Goal: Information Seeking & Learning: Learn about a topic

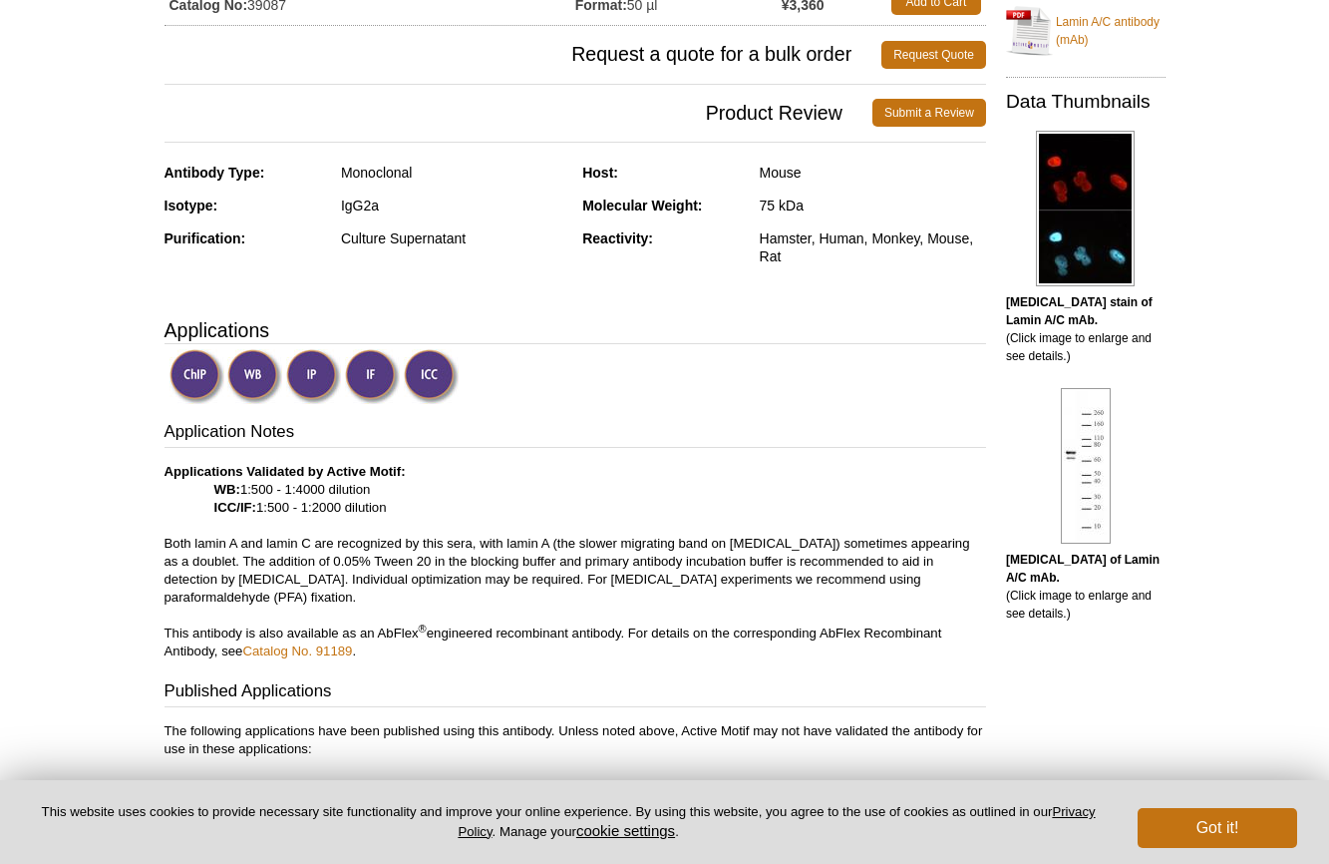
scroll to position [464, 0]
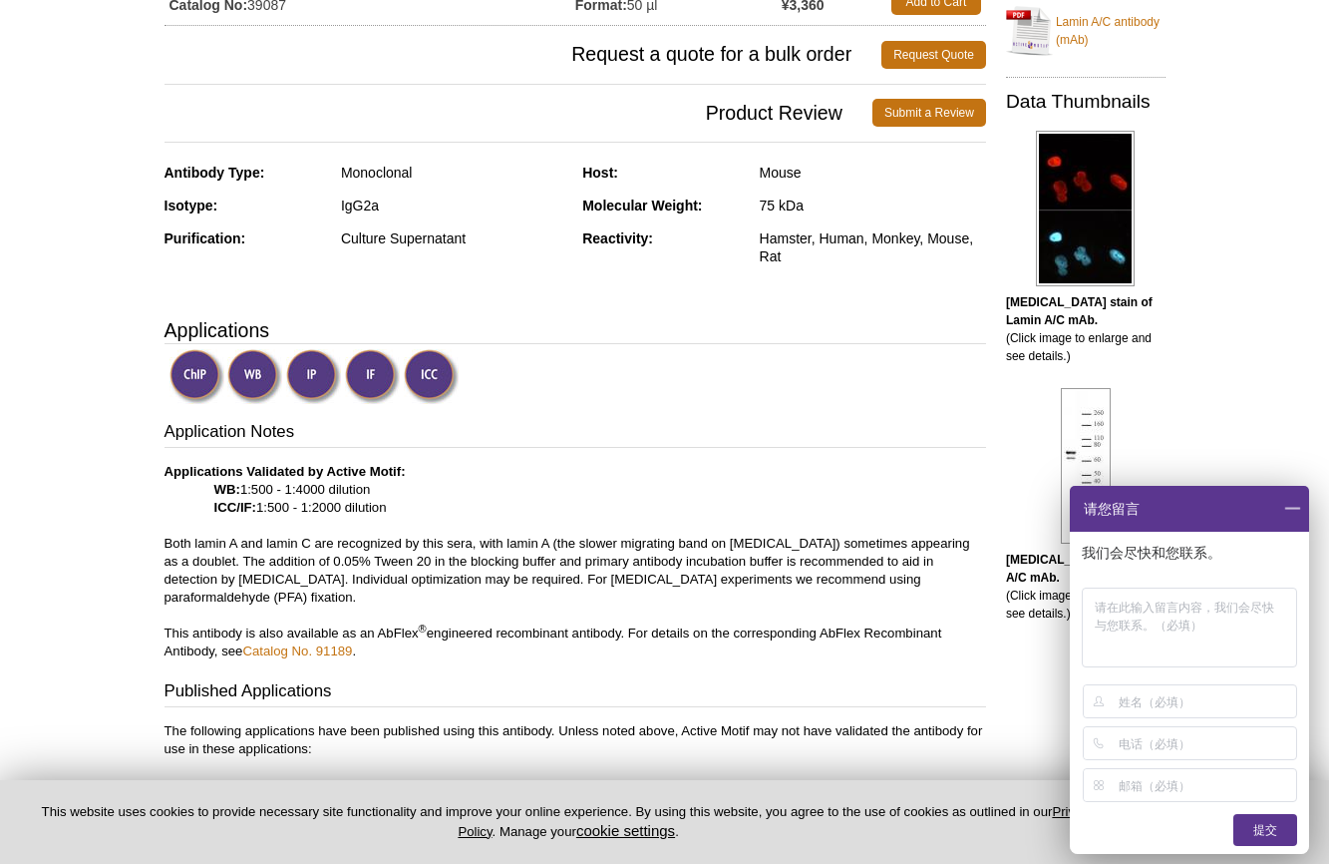
click at [365, 377] on img at bounding box center [372, 376] width 55 height 55
click at [1298, 507] on span at bounding box center [1292, 509] width 34 height 46
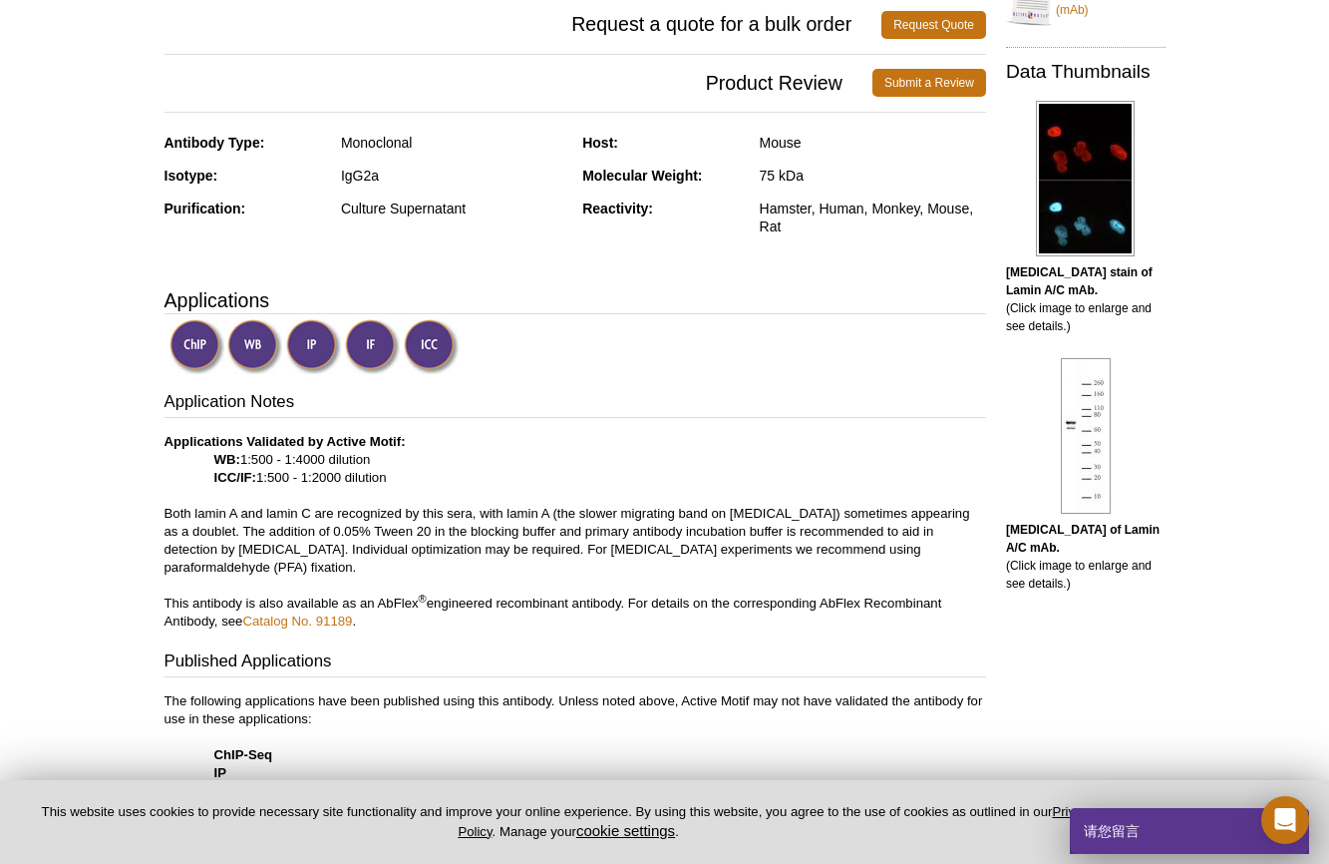
click at [372, 344] on img at bounding box center [372, 346] width 55 height 55
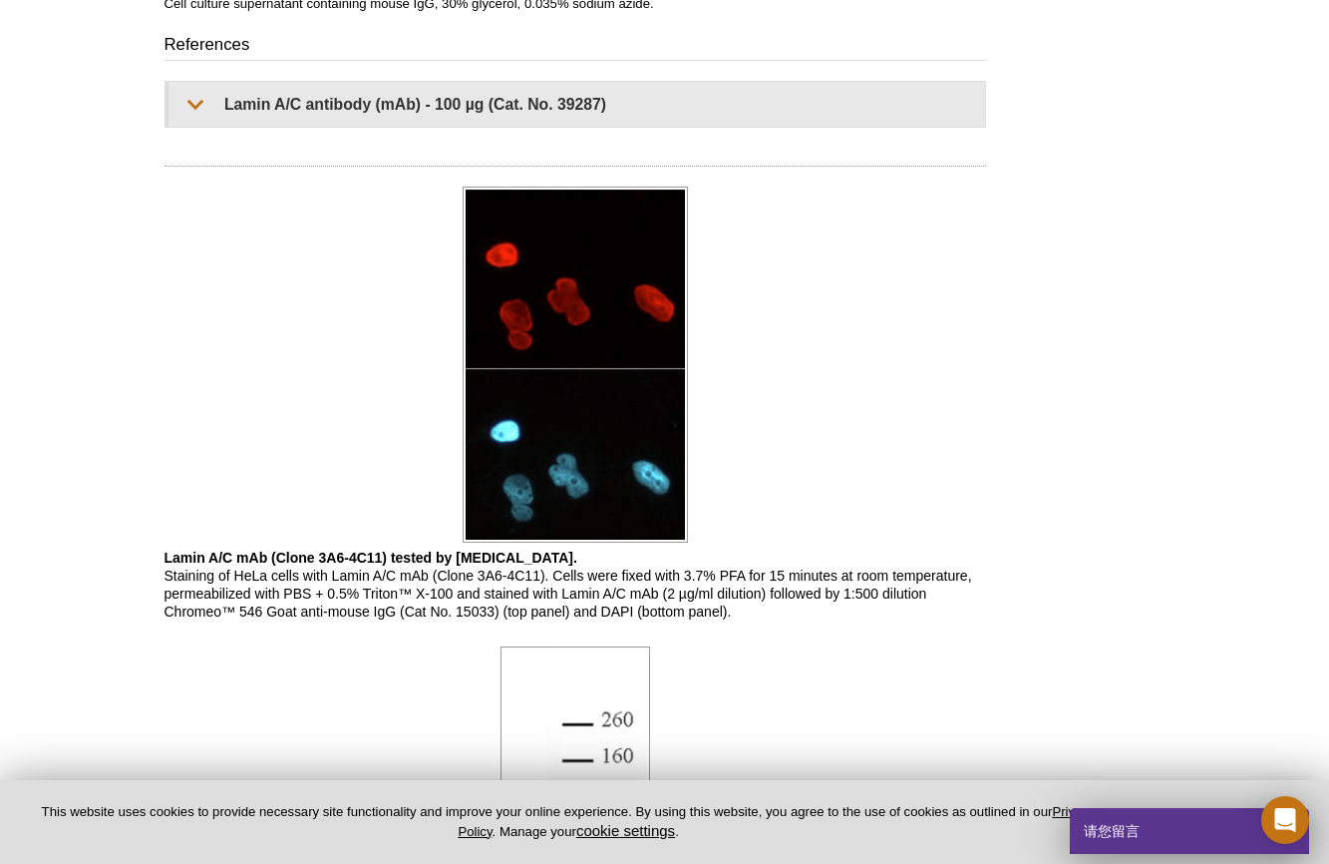
scroll to position [1486, 0]
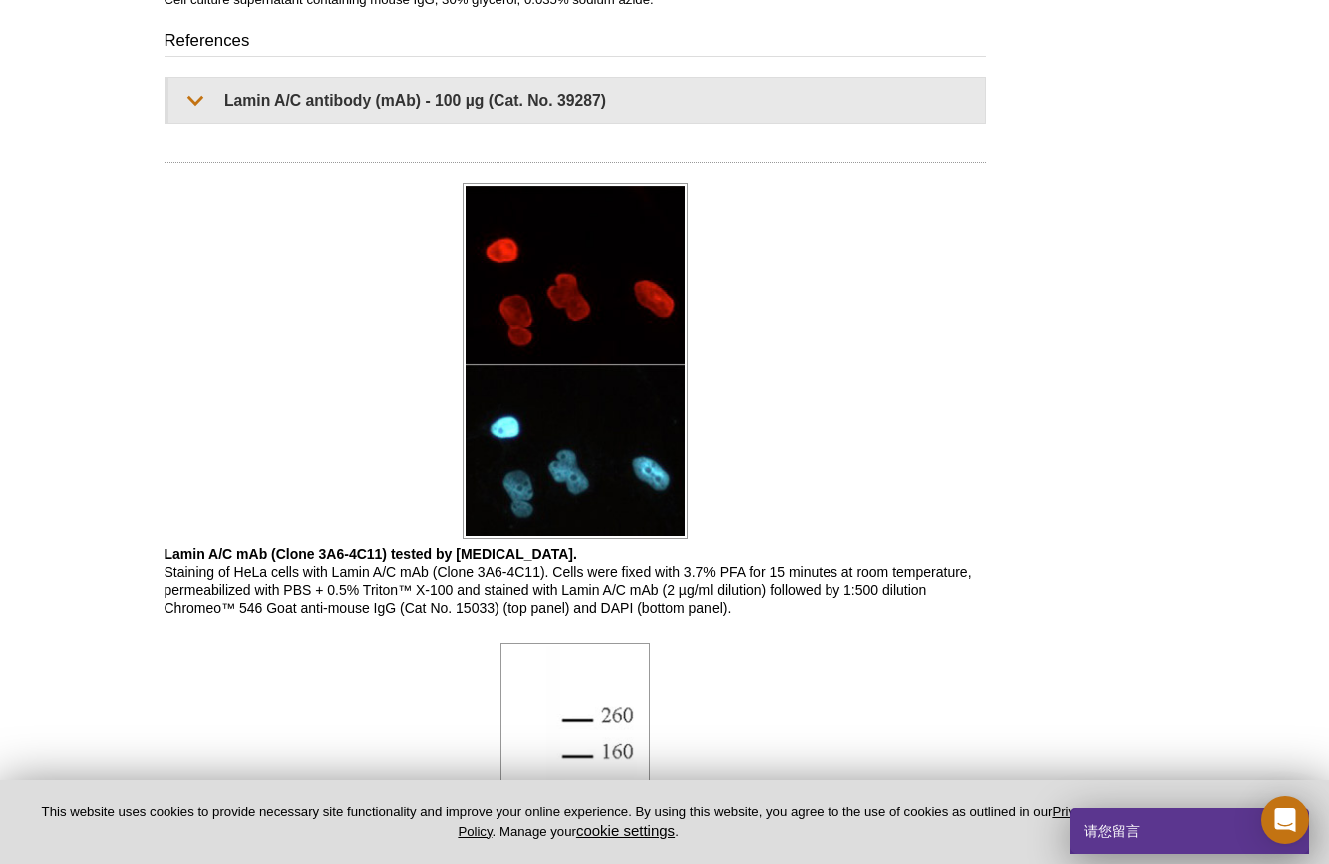
click at [990, 327] on div "RELATED PRODUCTS Bridging Antibody for Mouse IgG HIF-1 alpha antibody (pAb) LAP…" at bounding box center [1080, 272] width 189 height 3201
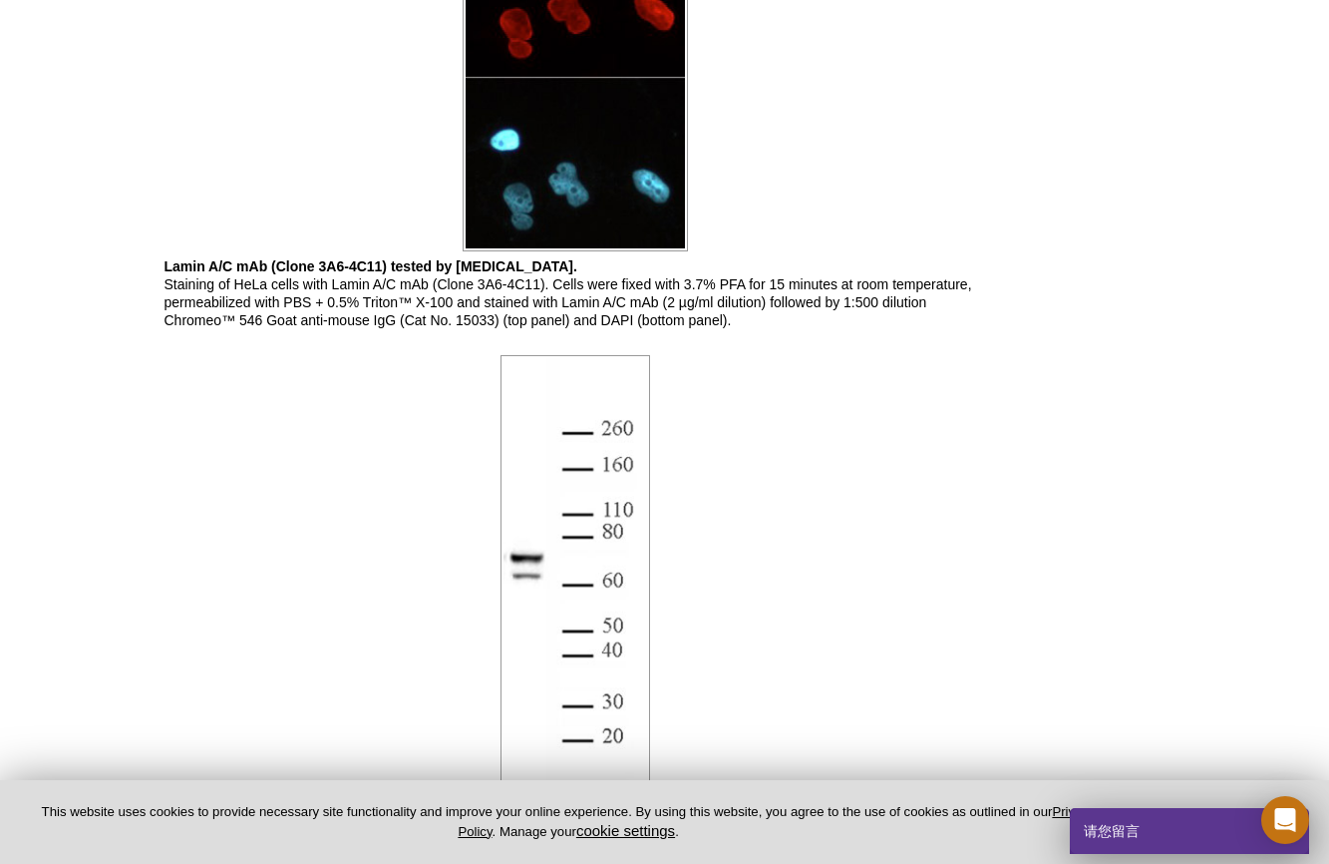
scroll to position [1774, 0]
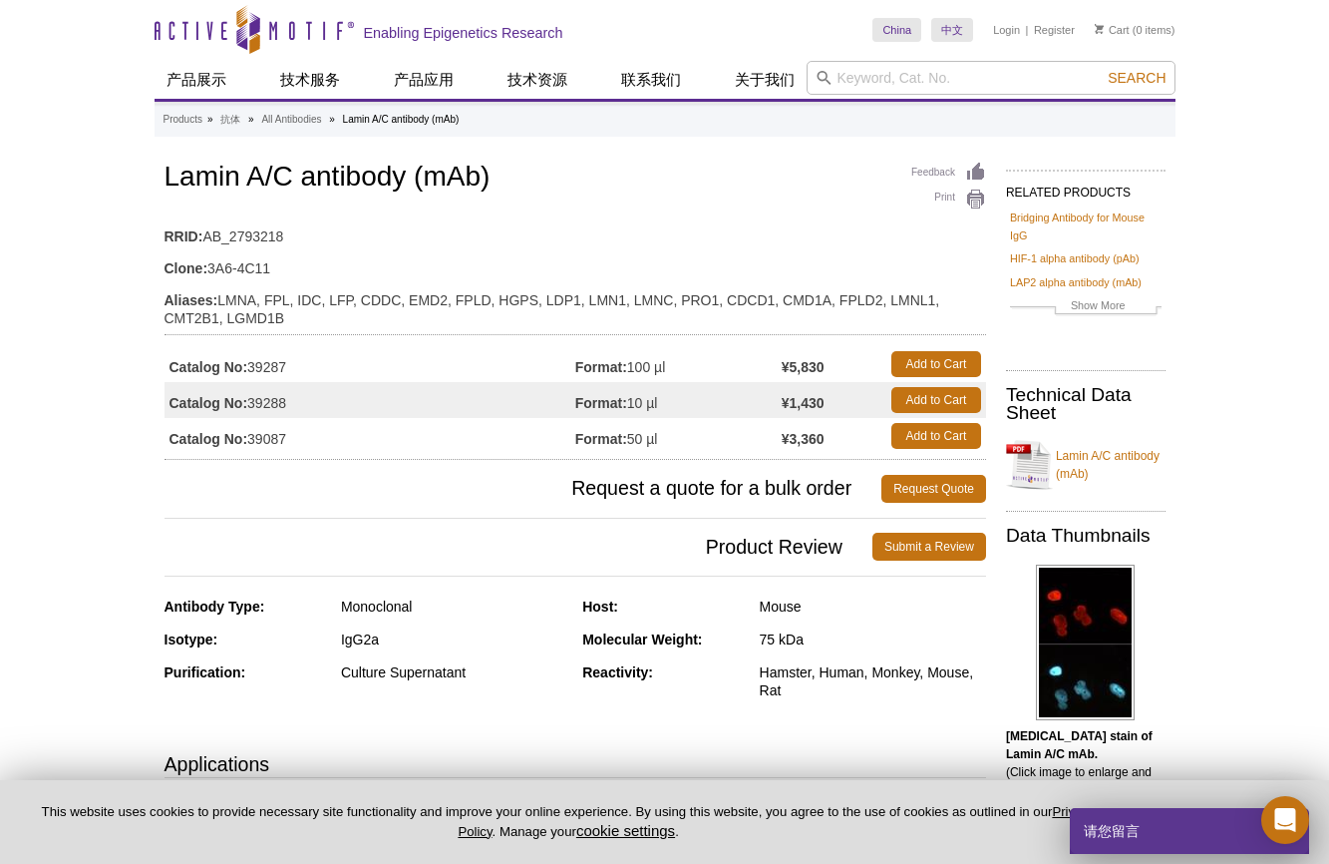
scroll to position [0, 0]
drag, startPoint x: 218, startPoint y: 298, endPoint x: 258, endPoint y: 295, distance: 40.0
click at [258, 295] on td "Aliases: LMNA, FPL, IDC, LFP, CDDC, EMD2, FPLD, HGPS, LDP1, LMN1, LMNC, PRO1, C…" at bounding box center [576, 304] width 822 height 50
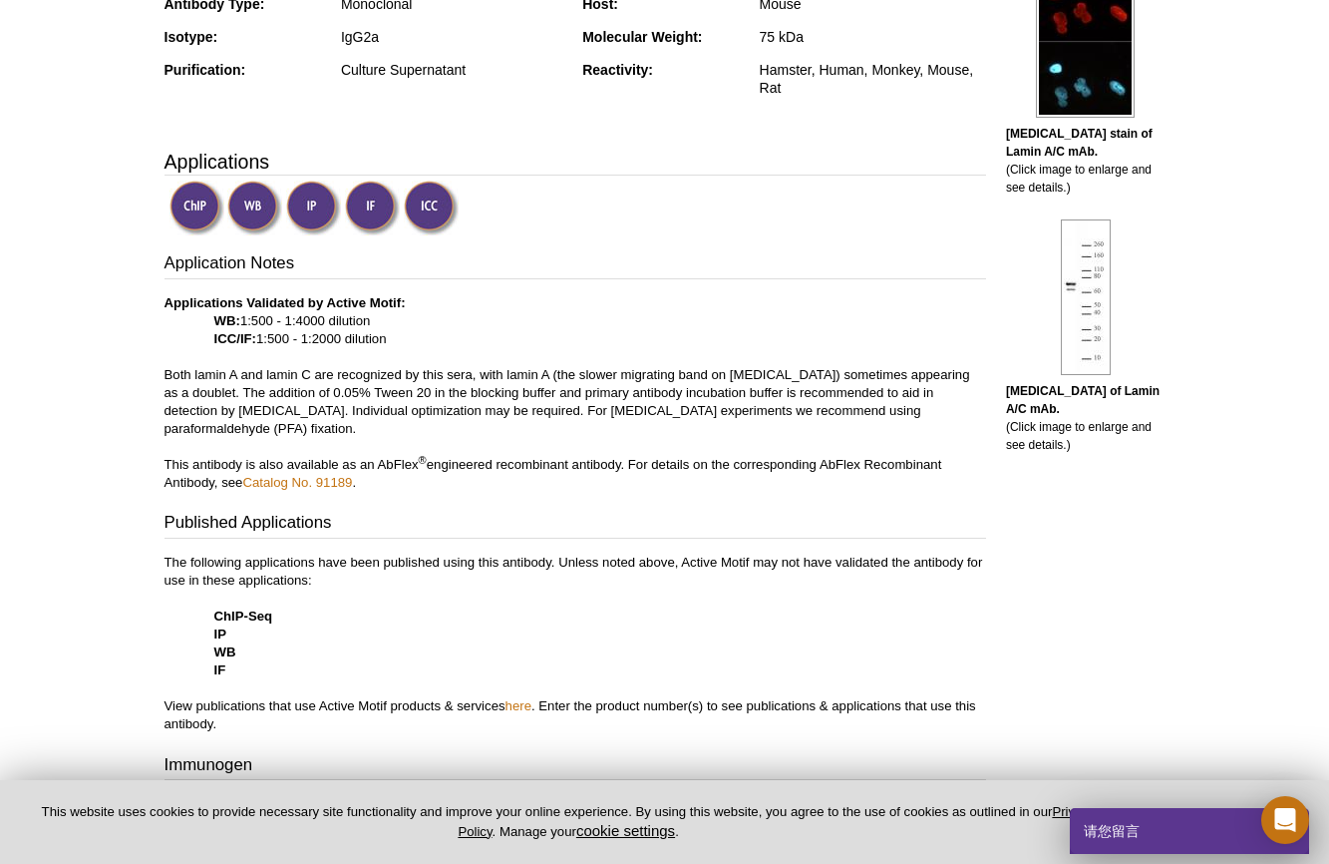
scroll to position [620, 0]
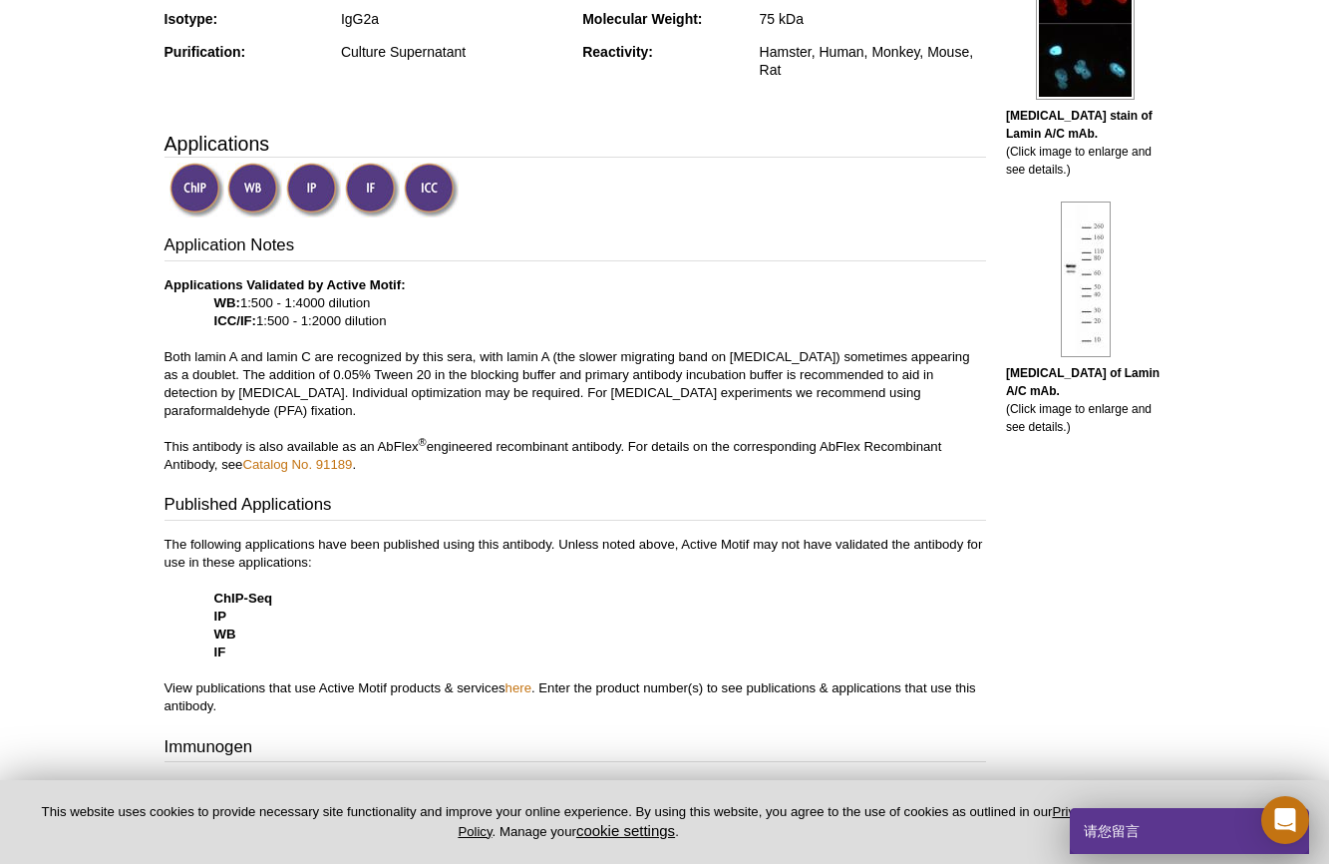
click at [370, 190] on img at bounding box center [372, 190] width 55 height 55
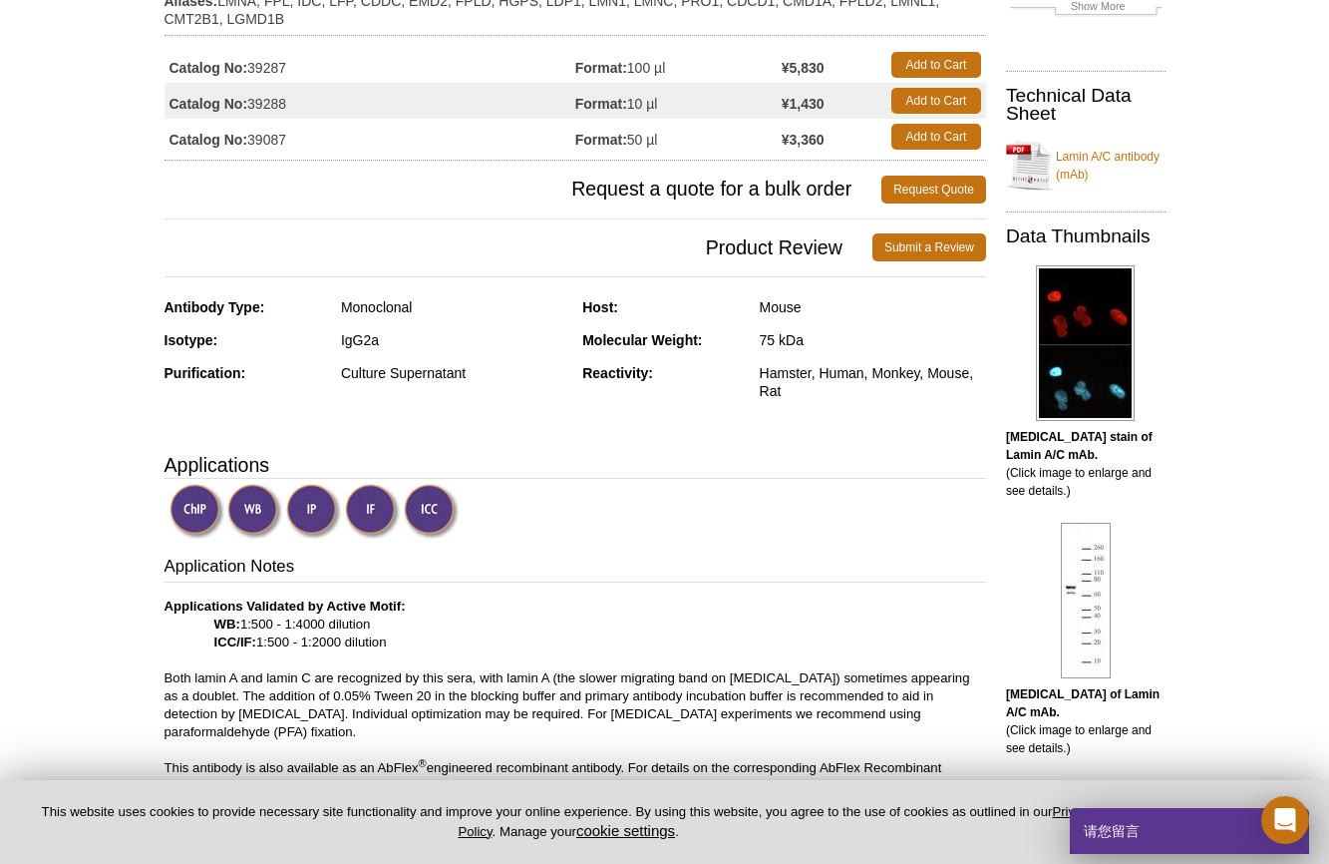
scroll to position [332, 0]
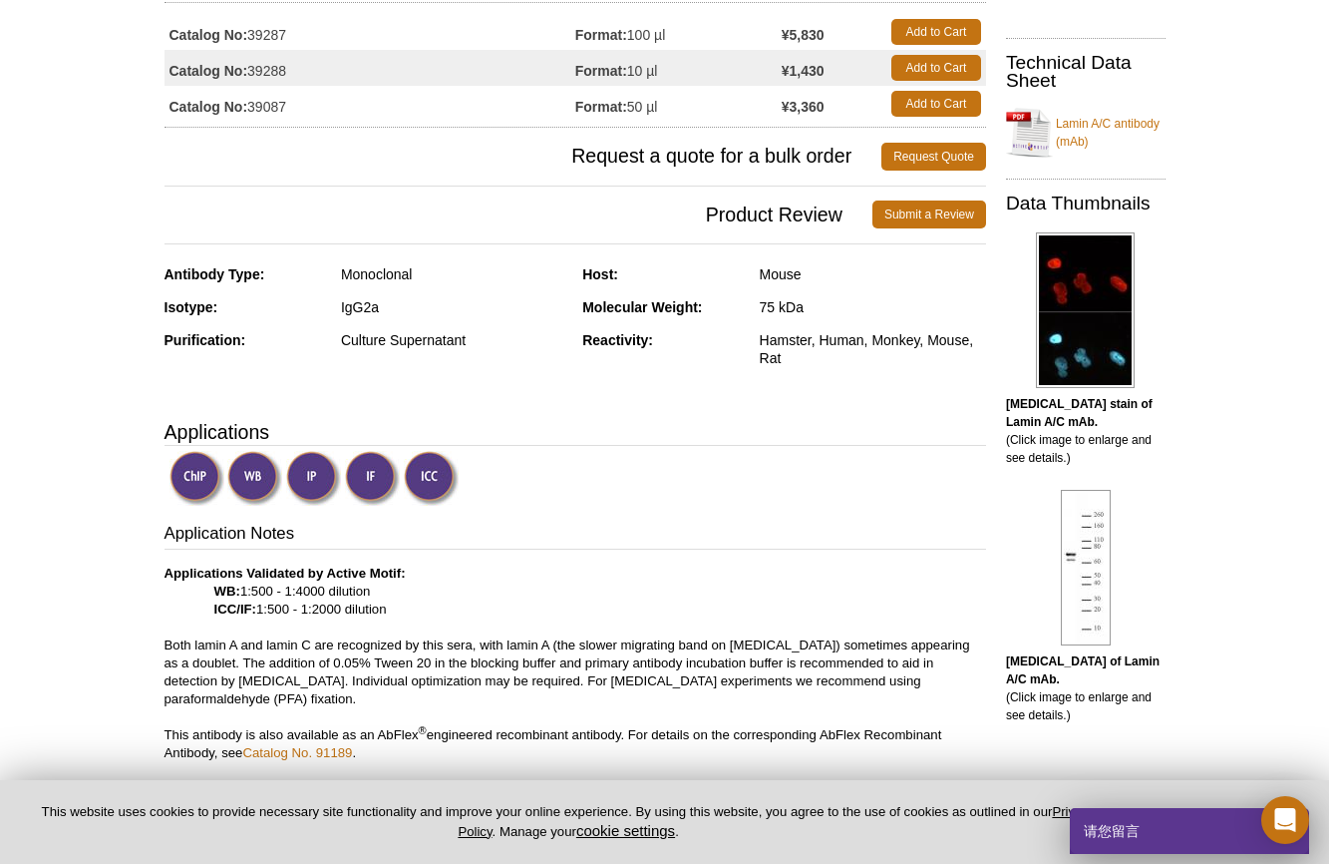
click at [1066, 374] on img at bounding box center [1085, 310] width 99 height 156
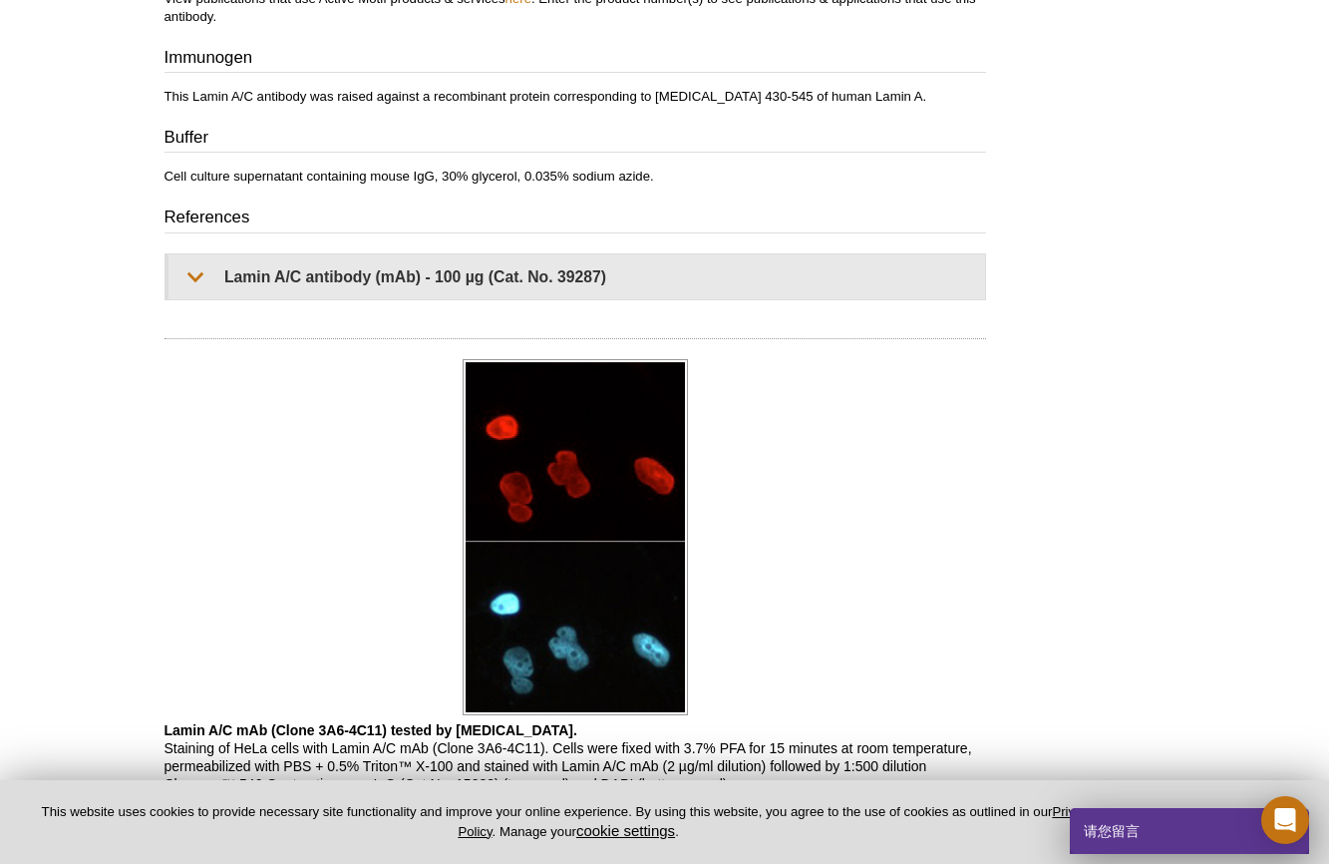
scroll to position [1155, 0]
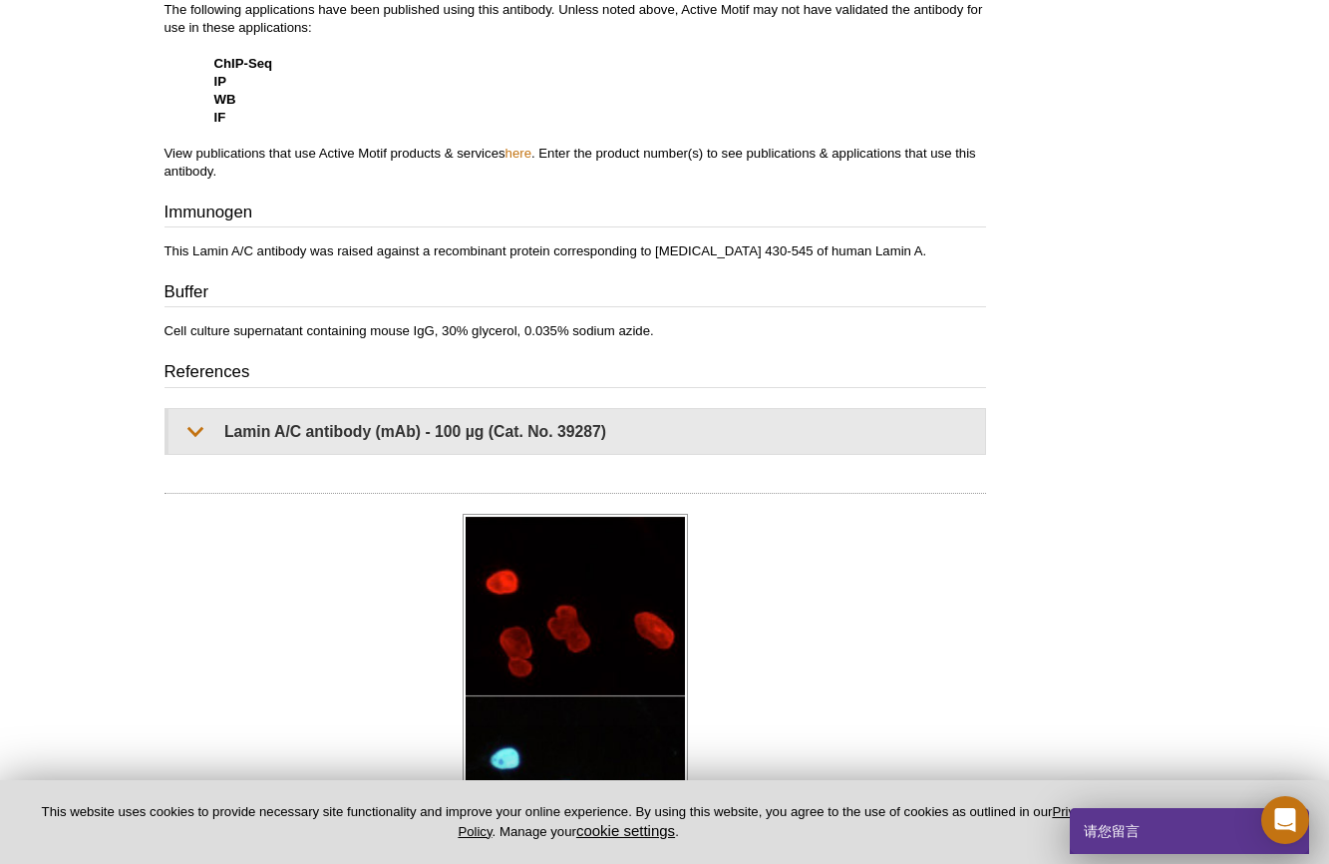
click at [607, 578] on img at bounding box center [575, 692] width 225 height 356
click at [572, 616] on img at bounding box center [575, 692] width 225 height 356
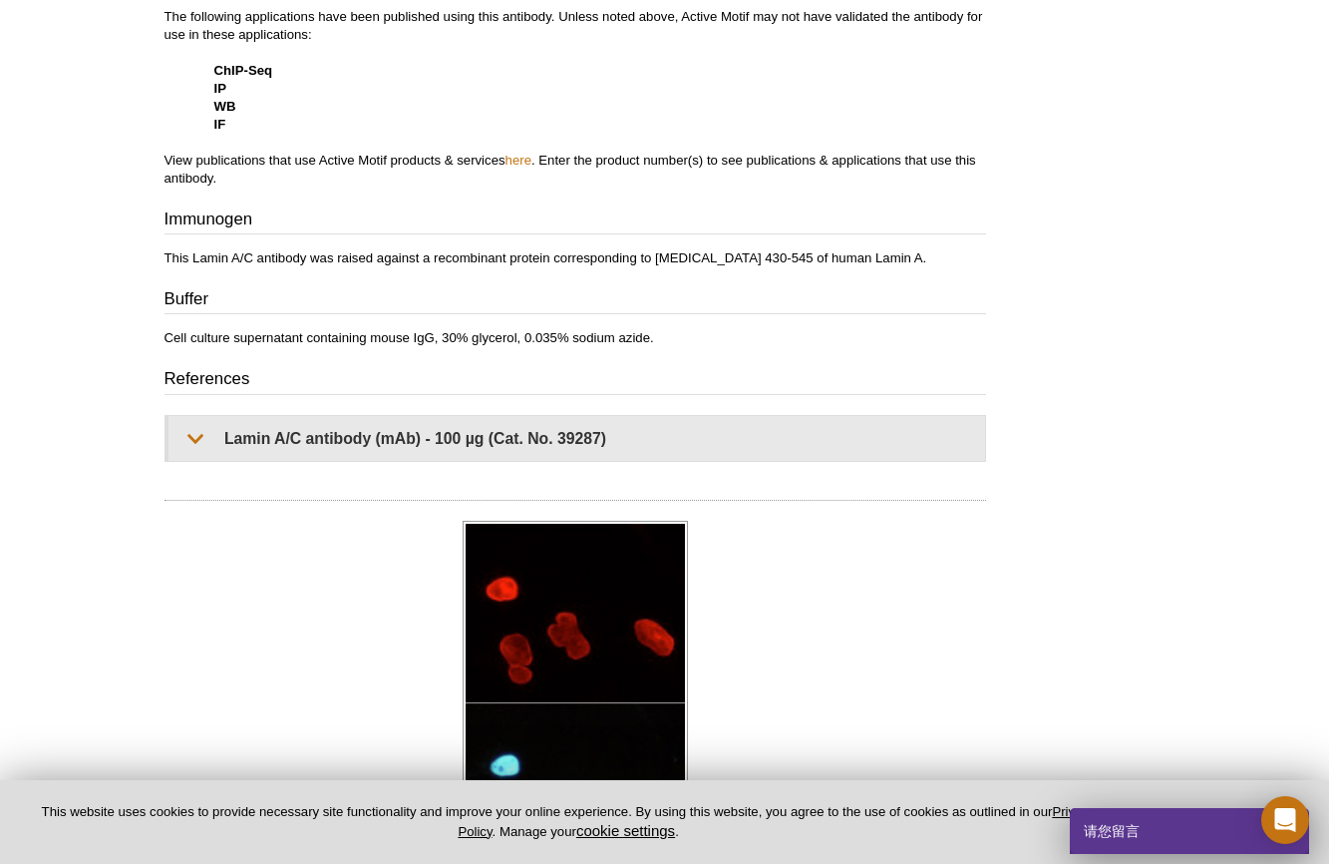
scroll to position [1081, 0]
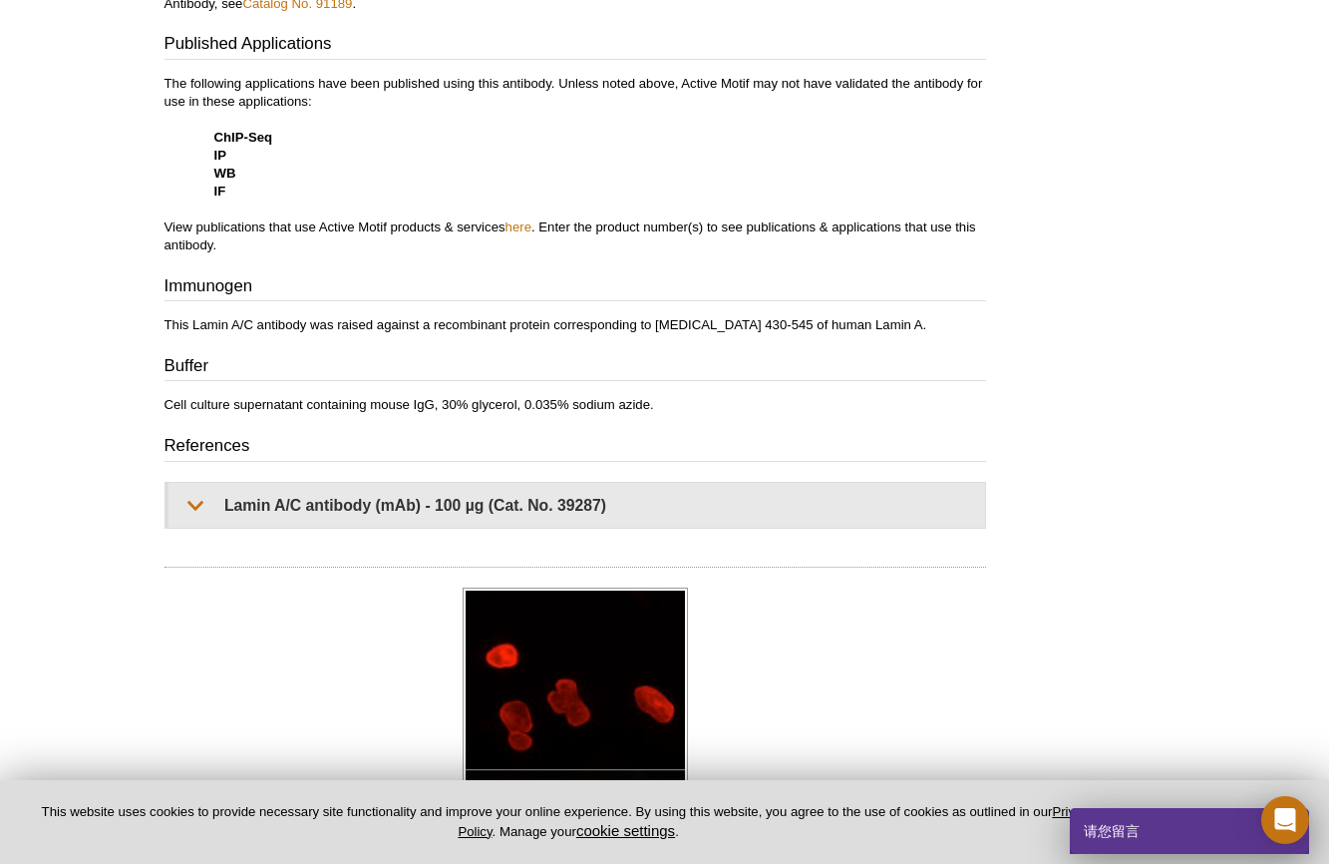
click at [624, 635] on img at bounding box center [575, 765] width 225 height 356
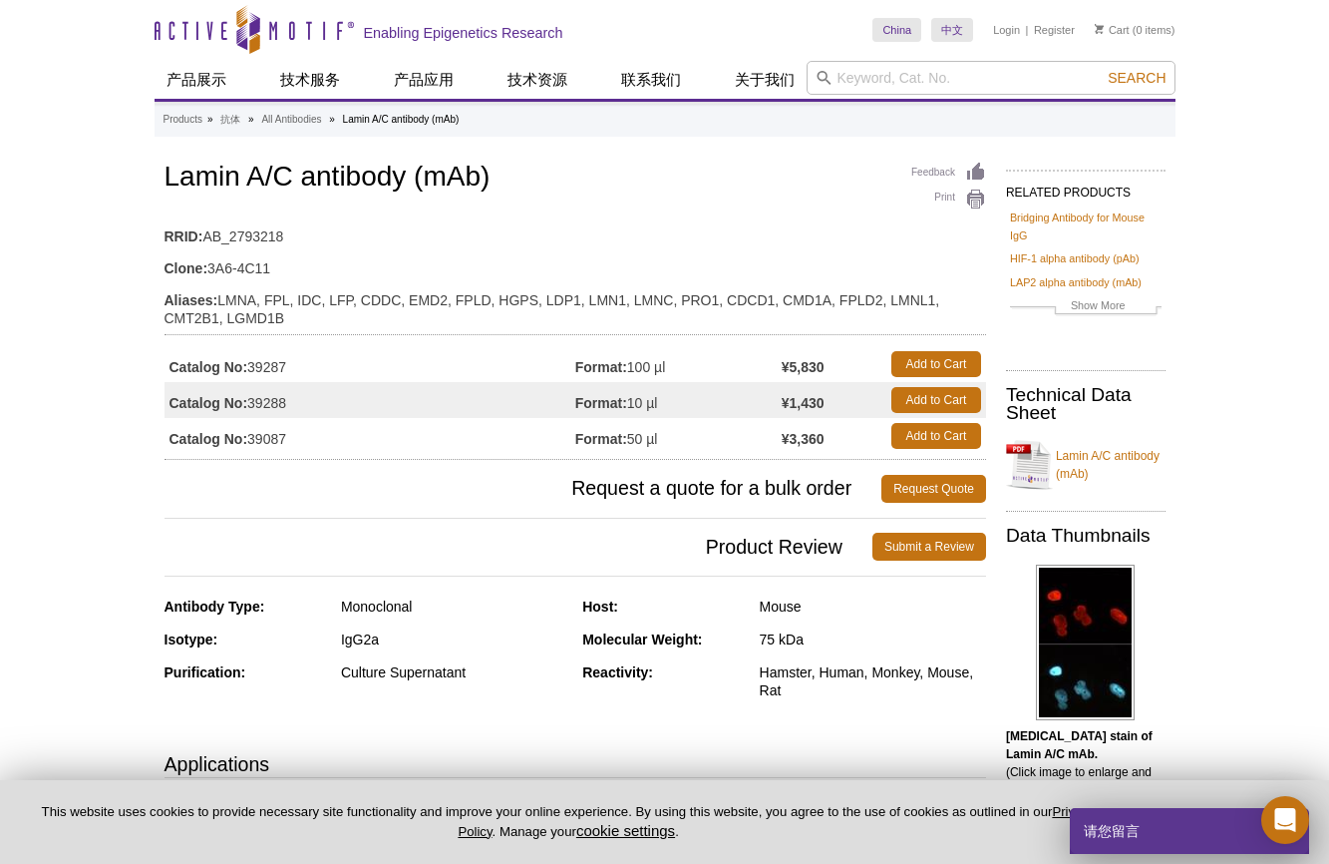
scroll to position [0, 0]
click at [1077, 655] on img at bounding box center [1085, 642] width 99 height 156
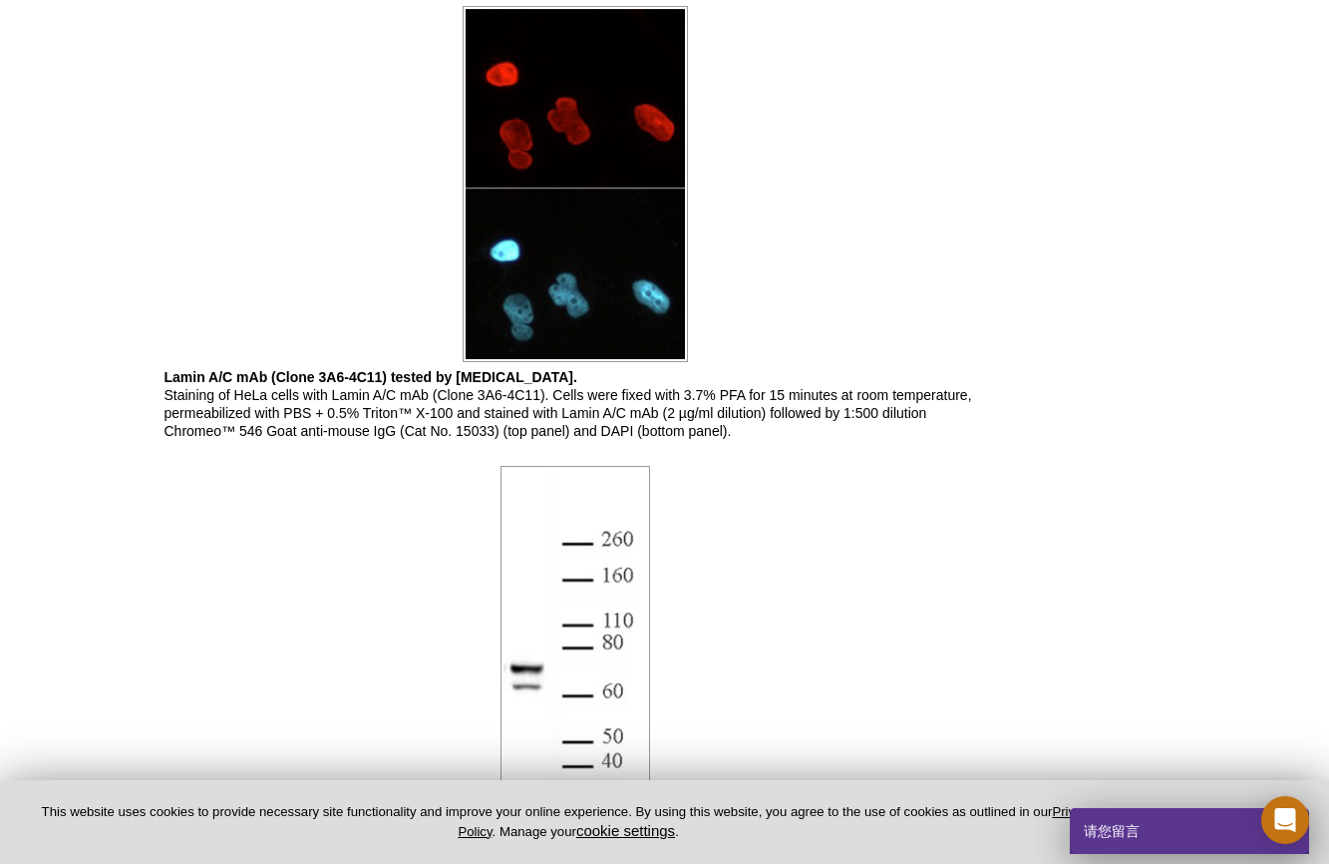
click at [561, 140] on img at bounding box center [575, 184] width 225 height 356
